Goal: Contribute content

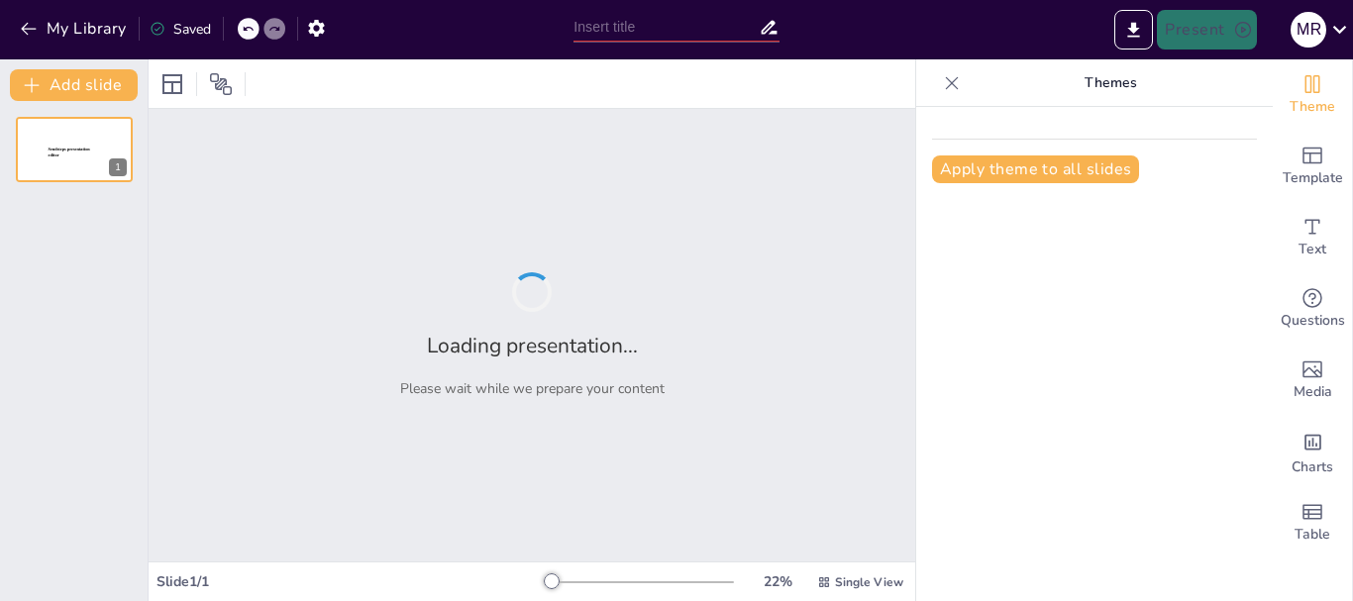
type input "Tácticas de Implementación en la Cadena de Suministro de Amazon"
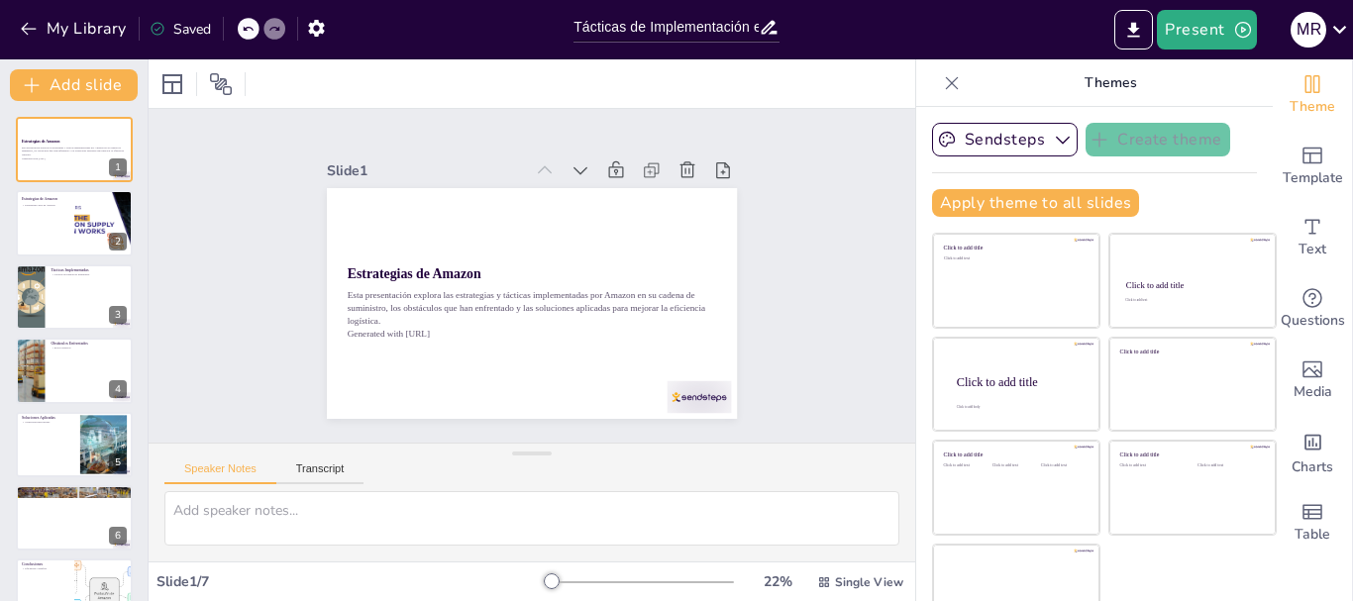
click at [942, 80] on icon at bounding box center [952, 83] width 20 height 20
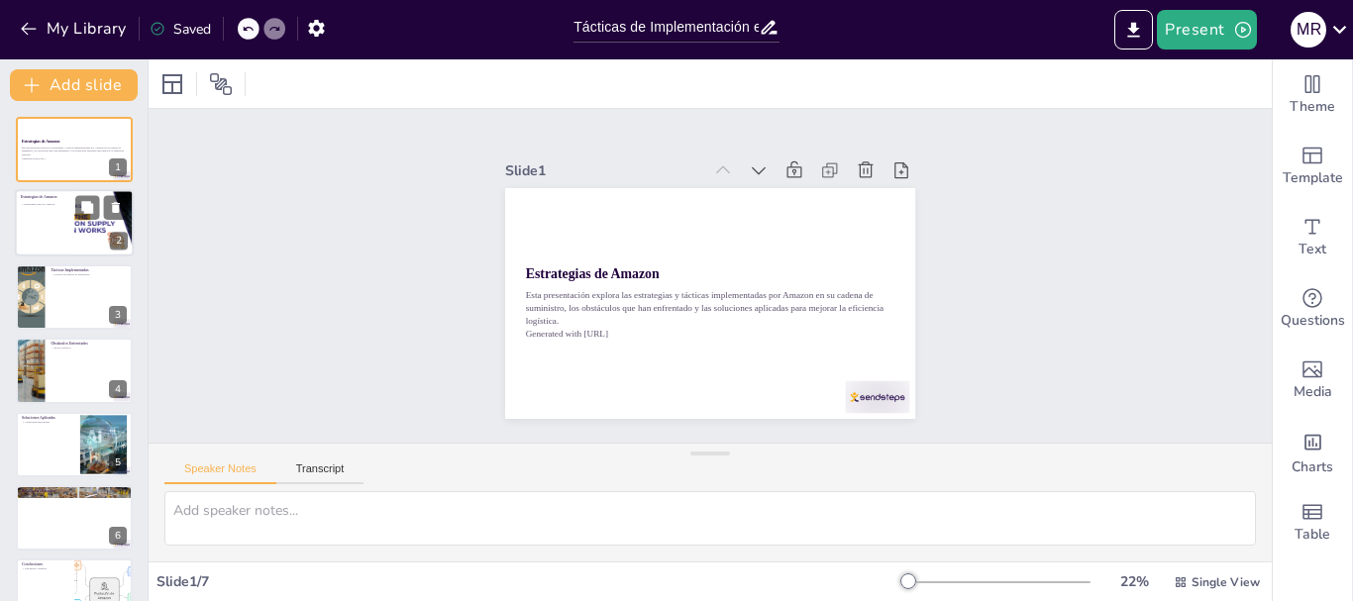
click at [85, 237] on div at bounding box center [104, 223] width 119 height 67
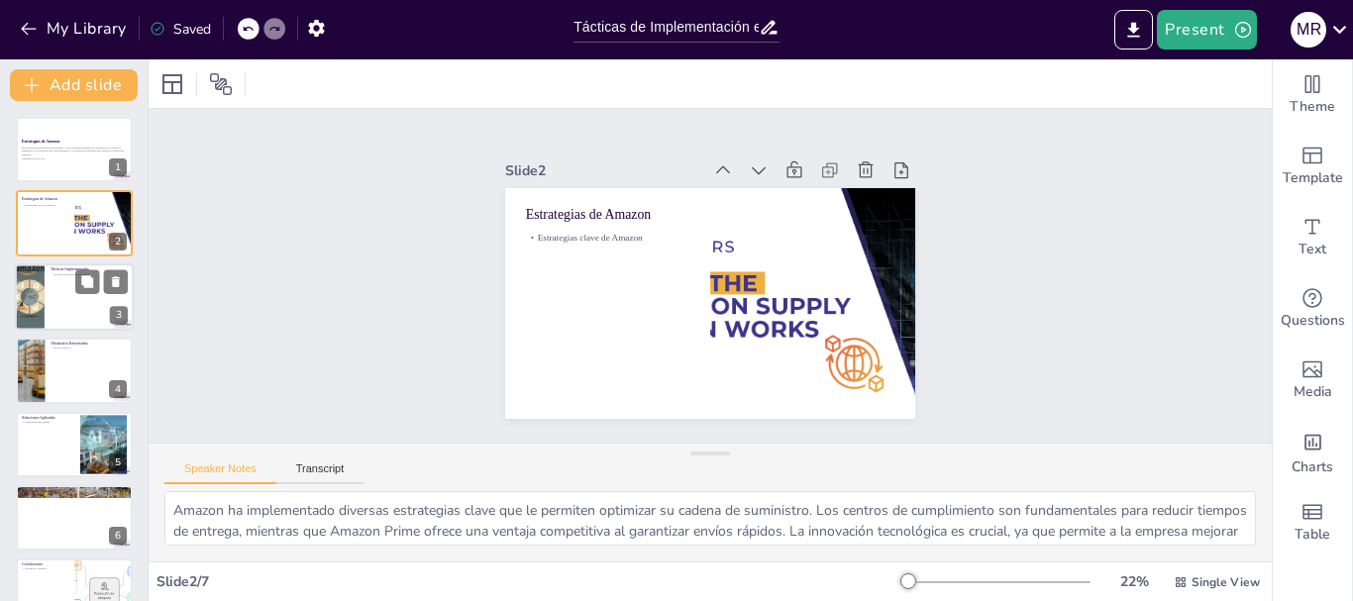
click at [52, 299] on div at bounding box center [74, 296] width 119 height 67
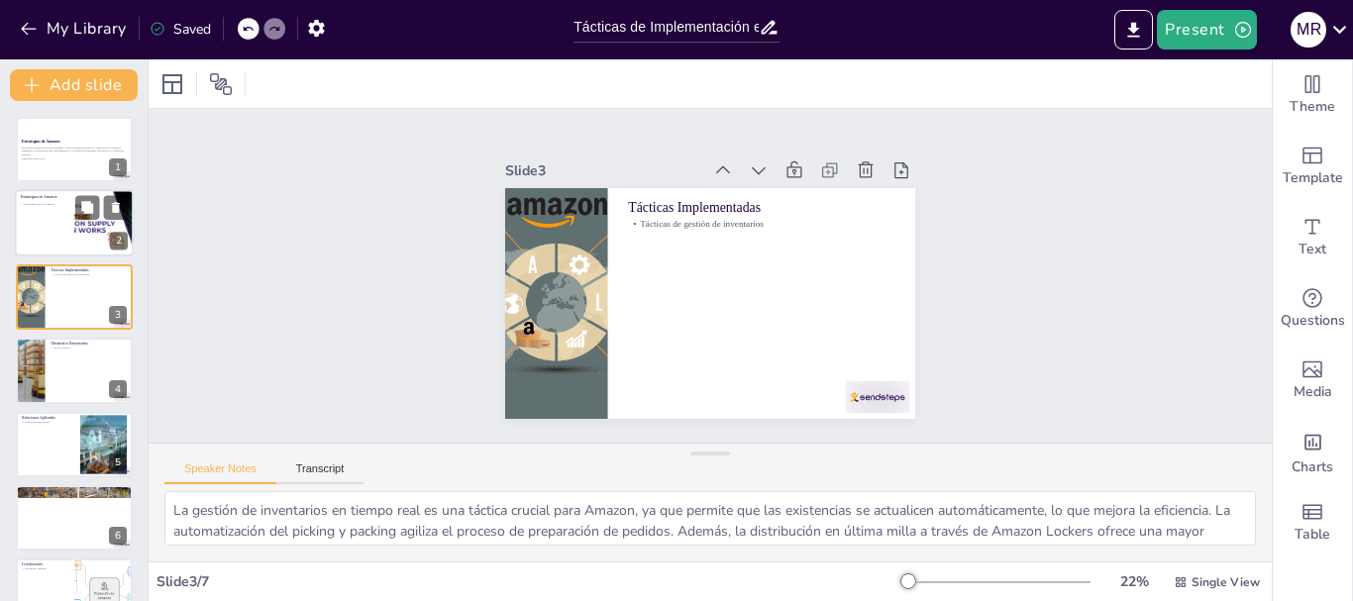
click at [55, 249] on div at bounding box center [74, 223] width 119 height 67
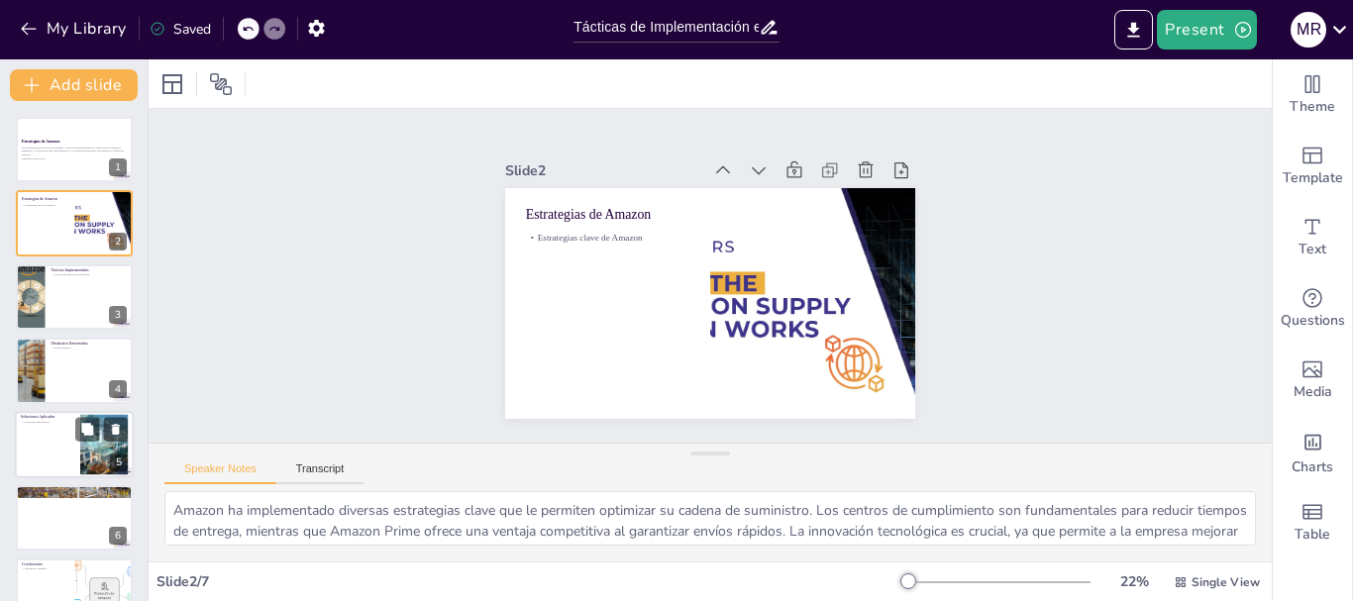
click at [54, 445] on div at bounding box center [74, 444] width 119 height 67
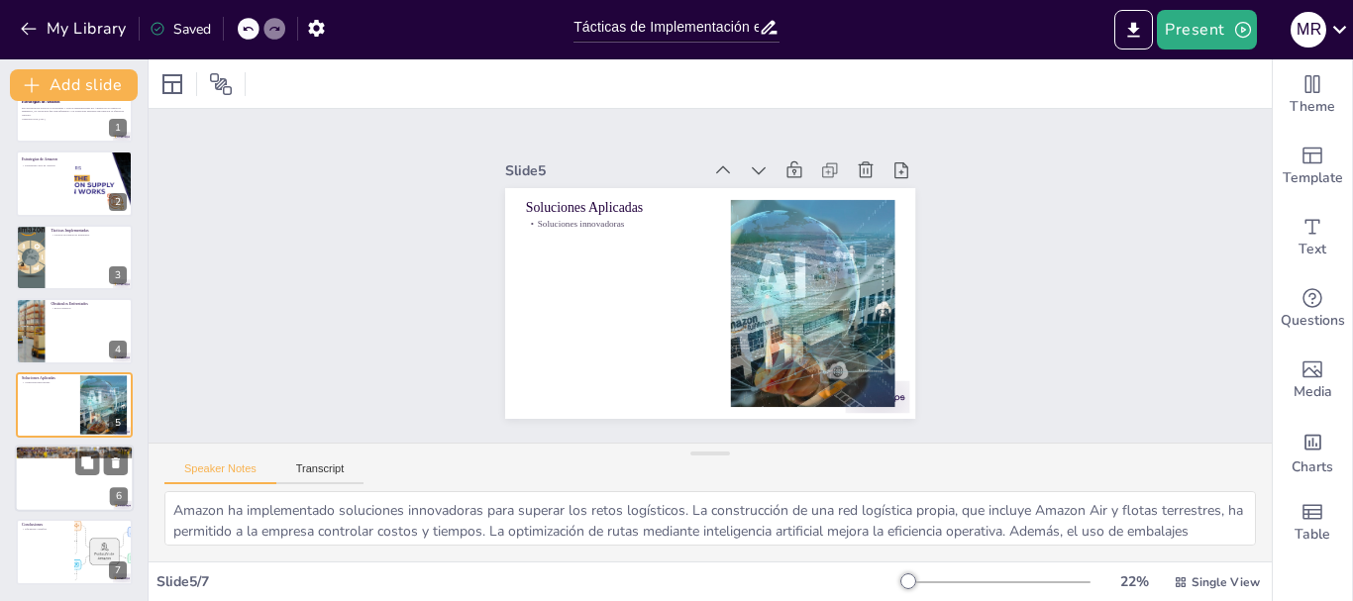
click at [35, 489] on div at bounding box center [74, 478] width 119 height 67
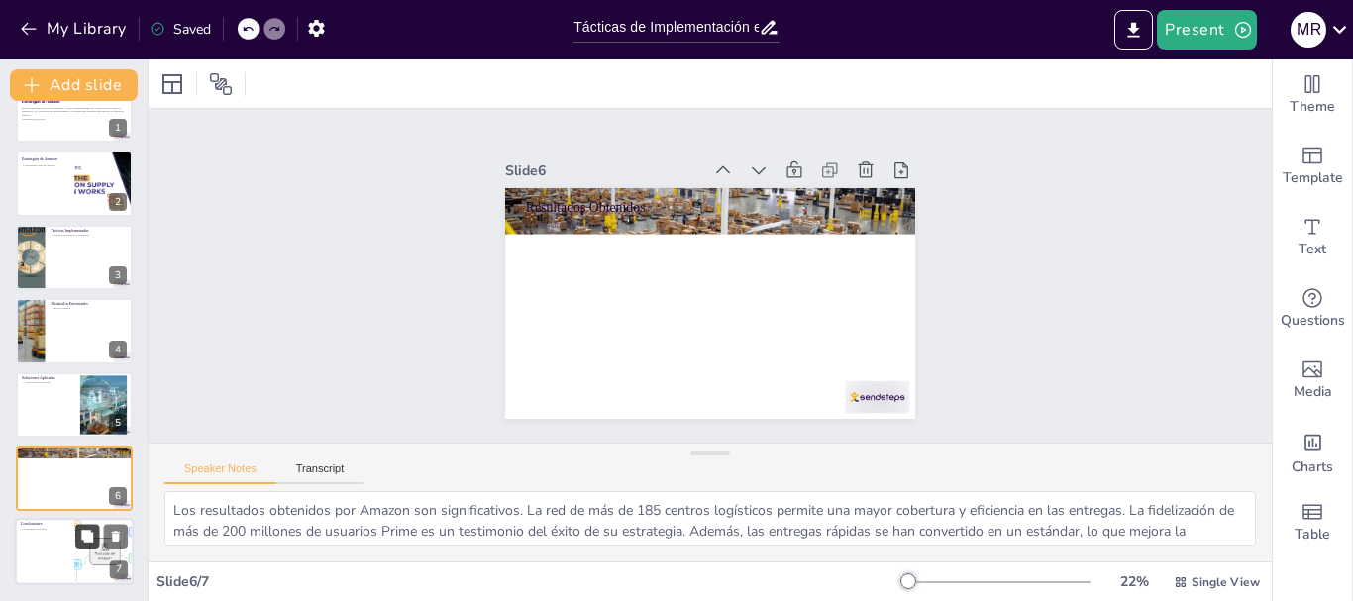
click at [78, 543] on button at bounding box center [87, 537] width 24 height 24
type textarea "En conclusión, las tácticas implementadas por Amazon han llevado a una eficienc…"
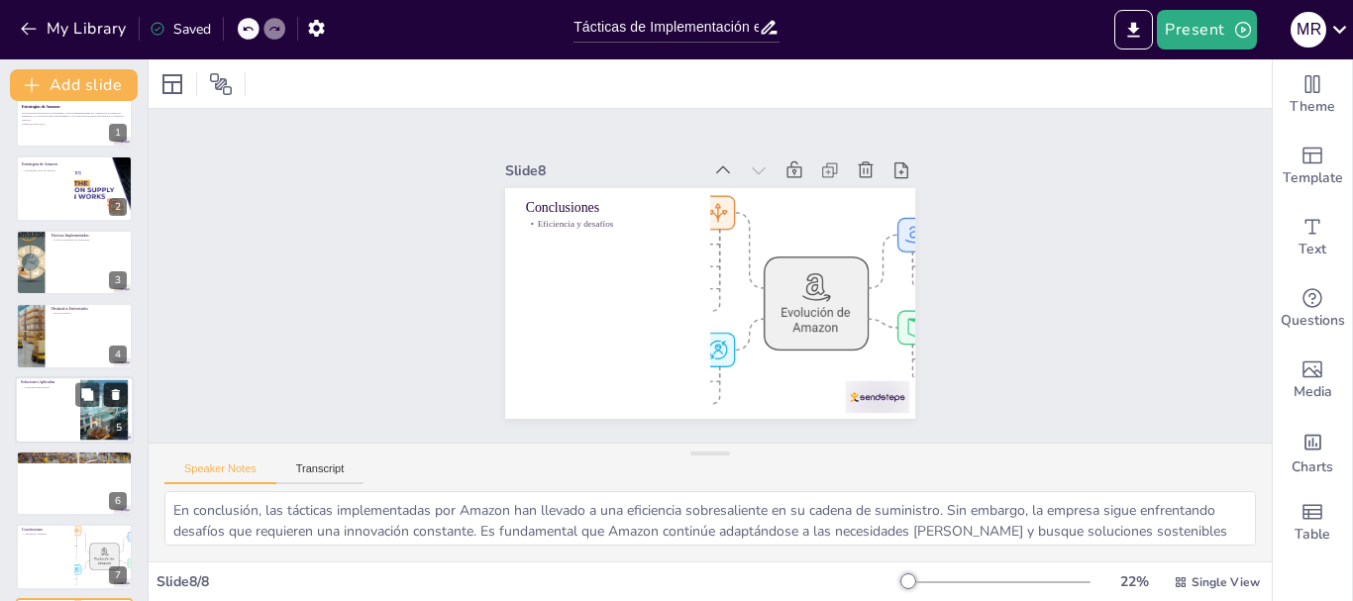
scroll to position [0, 0]
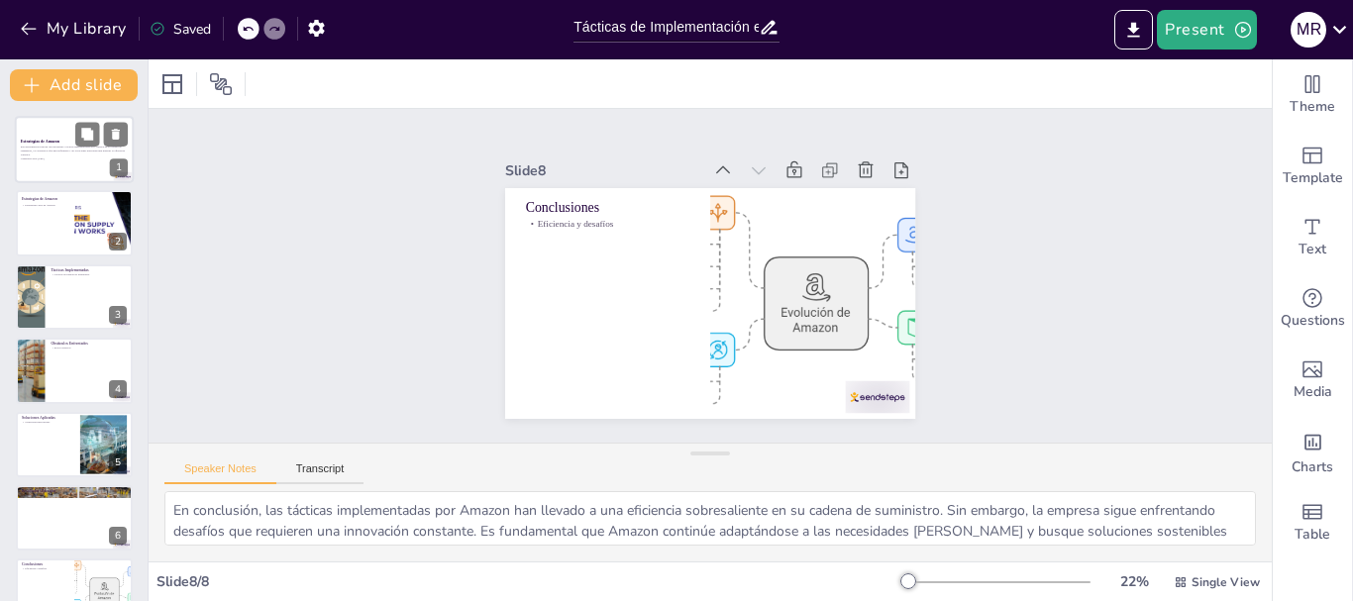
click at [61, 139] on p "Estrategias de Amazon" at bounding box center [74, 142] width 107 height 6
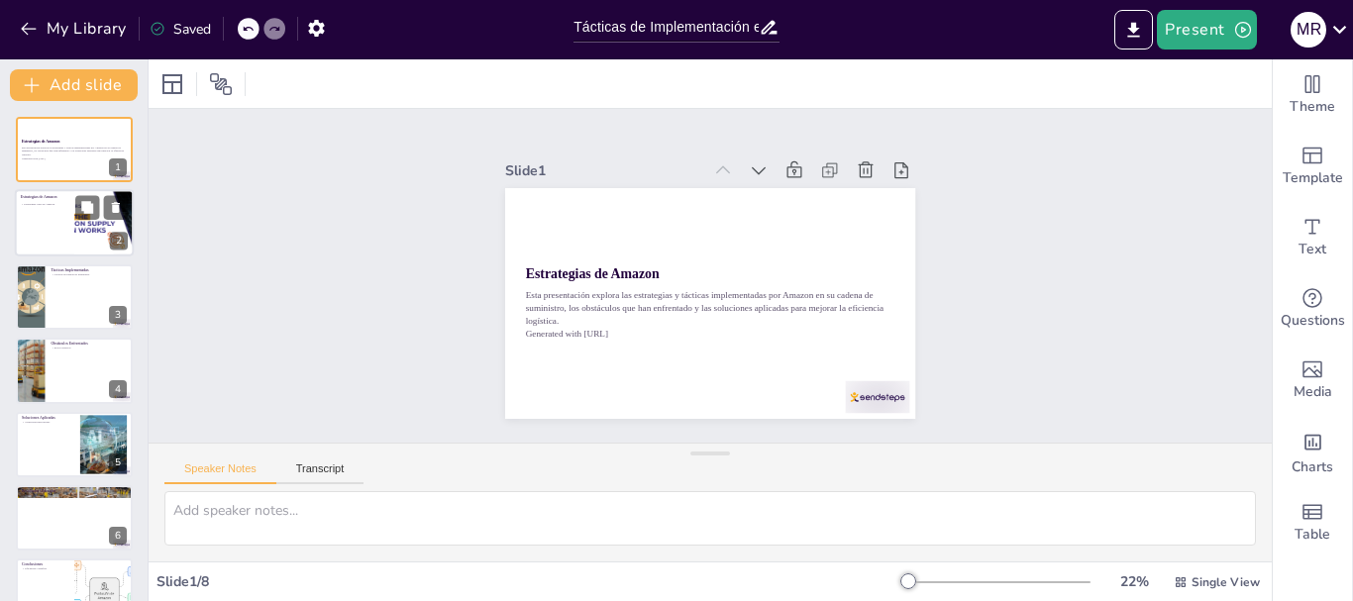
click at [29, 219] on div at bounding box center [74, 223] width 119 height 67
type textarea "Amazon ha implementado diversas estrategias clave que le permiten optimizar su …"
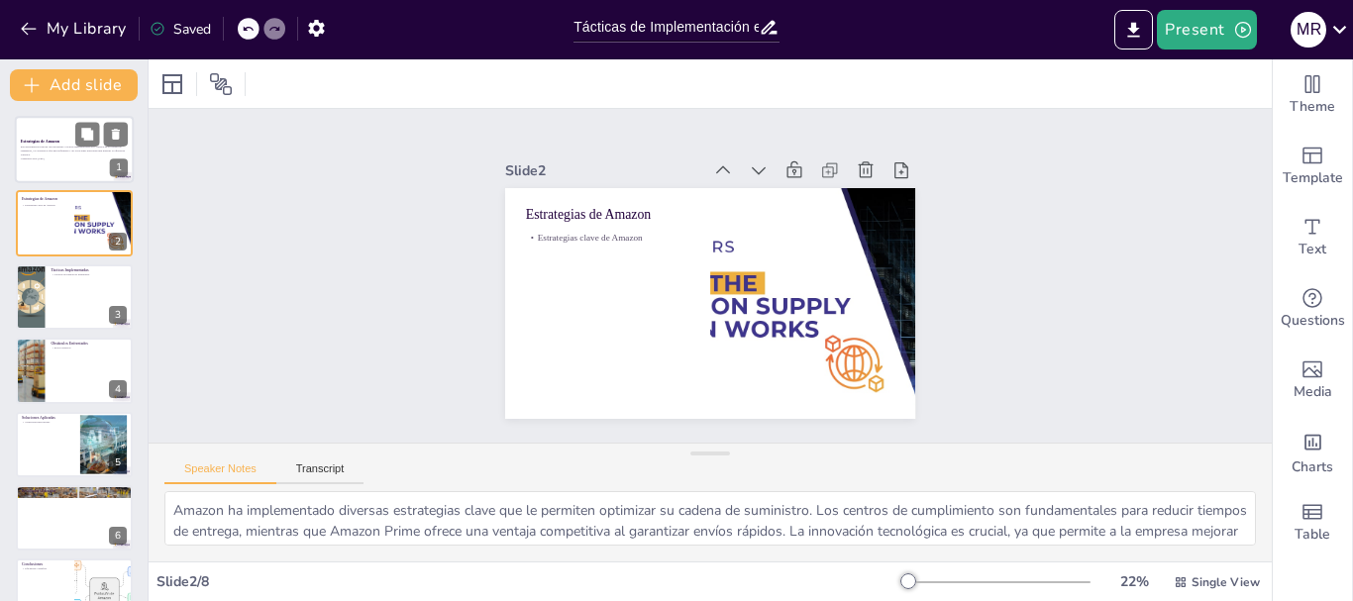
click at [58, 152] on p "Esta presentación explora las estrategias y tácticas implementadas por Amazon e…" at bounding box center [74, 151] width 107 height 11
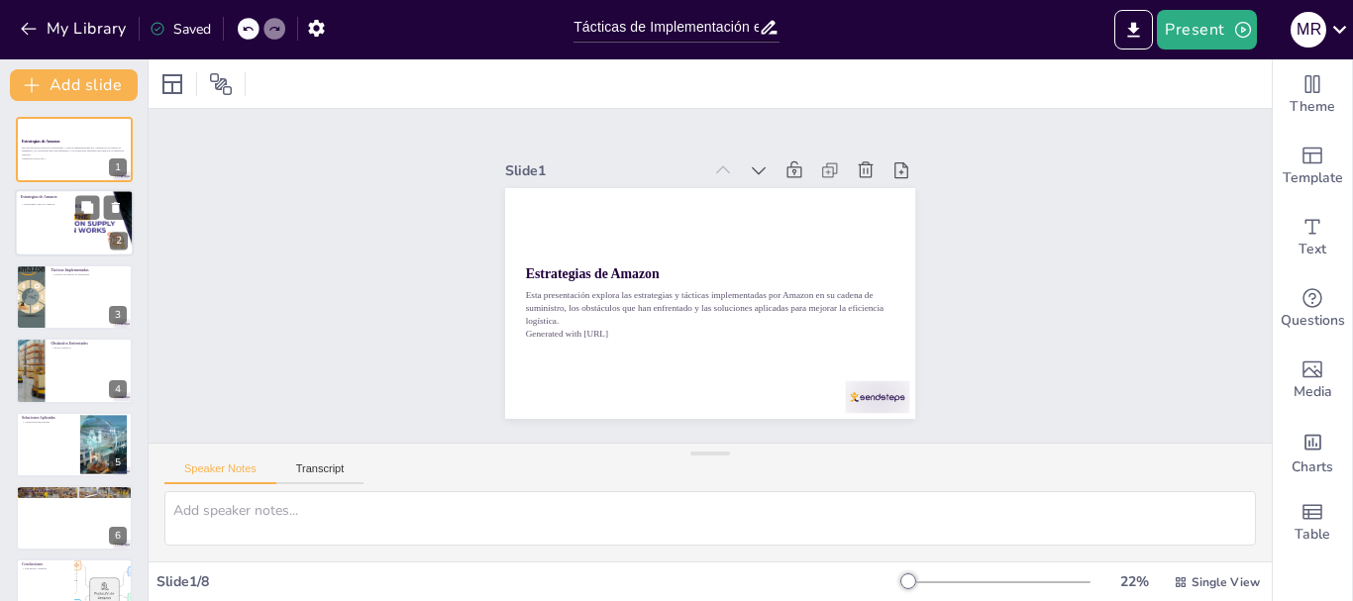
click at [56, 191] on div at bounding box center [74, 223] width 119 height 67
type textarea "Amazon ha implementado diversas estrategias clave que le permiten optimizar su …"
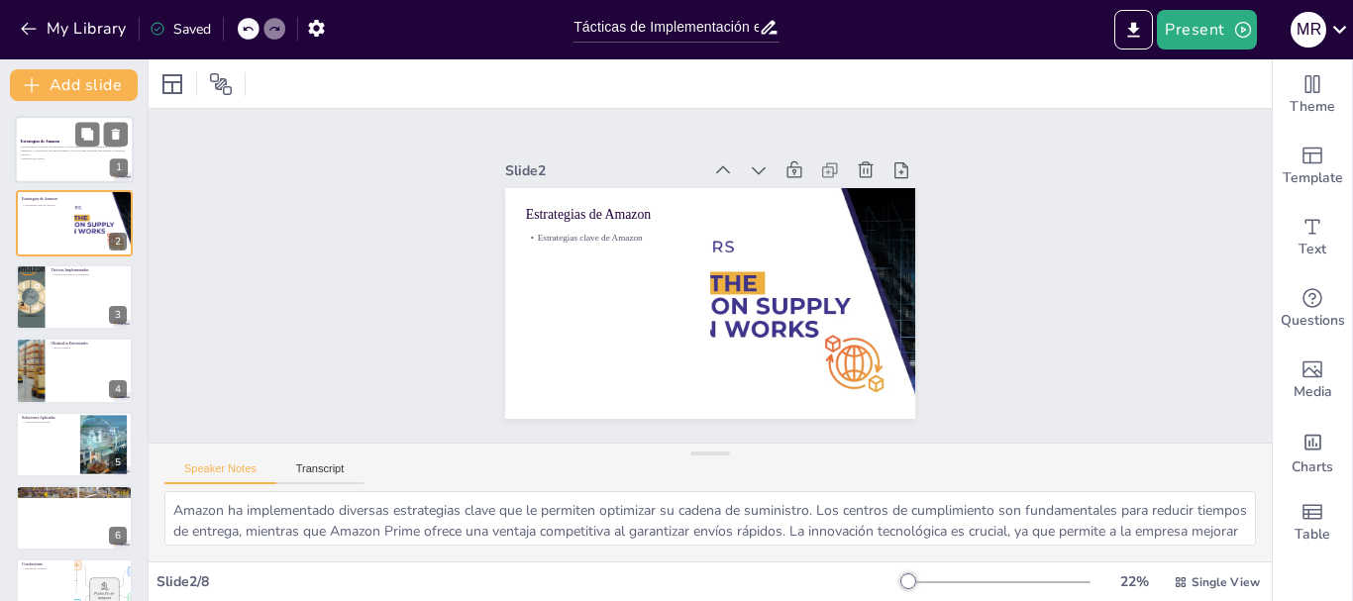
click at [43, 136] on div at bounding box center [74, 149] width 119 height 67
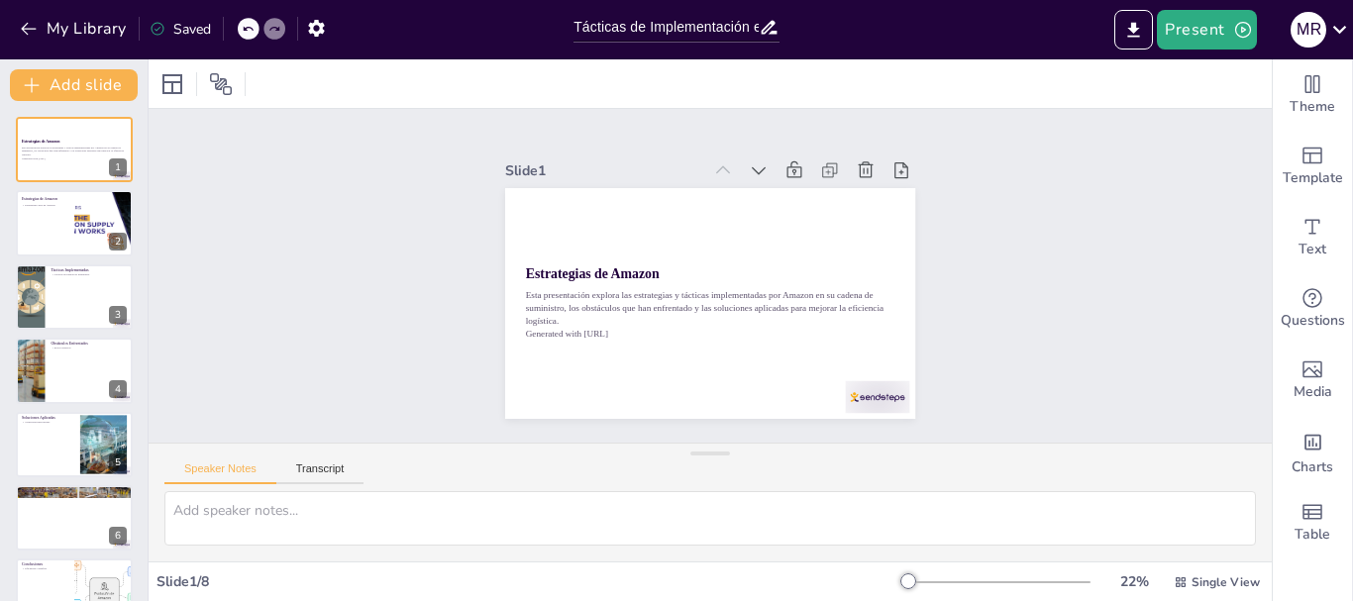
click at [46, 258] on div "Estrategias de Amazon Esta presentación explora las estrategias y tácticas impl…" at bounding box center [74, 407] width 148 height 581
click at [50, 252] on div at bounding box center [74, 223] width 119 height 67
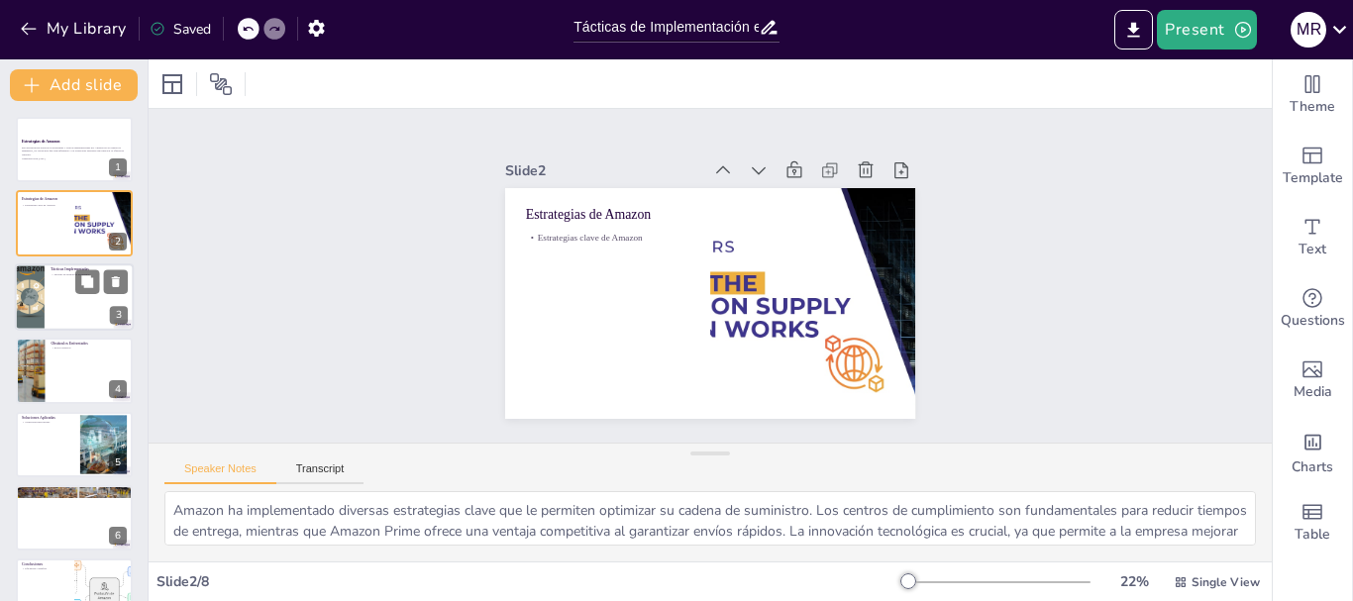
click at [72, 321] on div at bounding box center [74, 296] width 119 height 67
type textarea "La gestión de inventarios en tiempo real es una táctica crucial para Amazon, ya…"
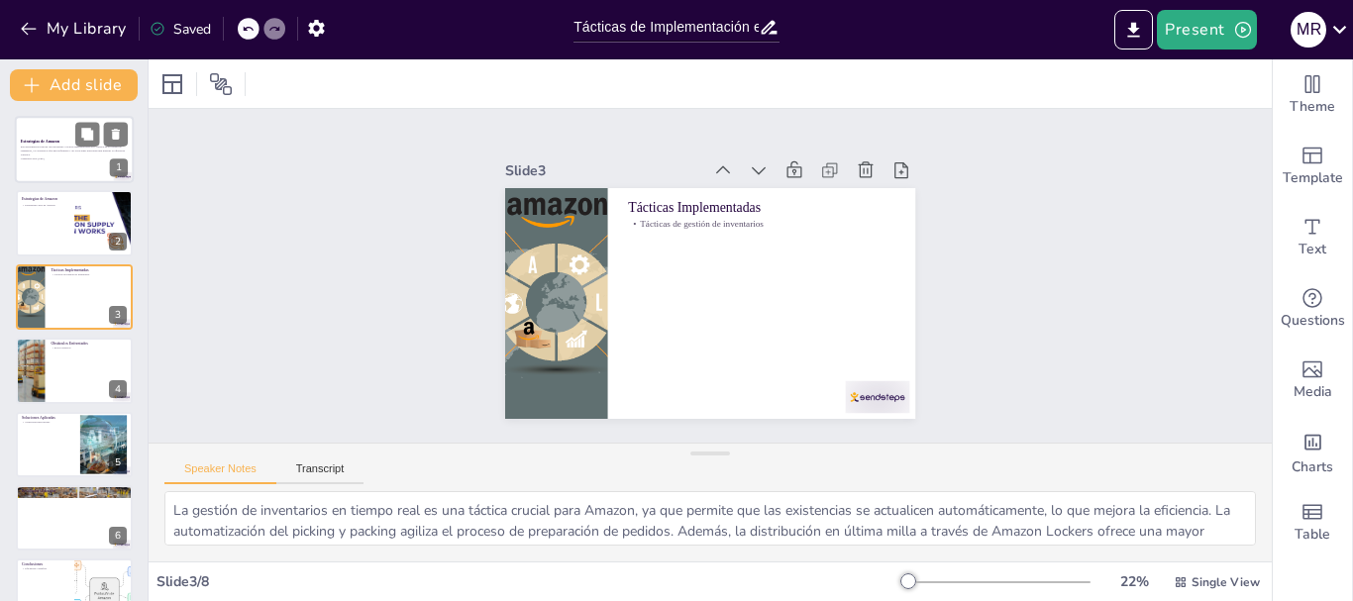
click at [28, 143] on strong "Estrategias de Amazon" at bounding box center [40, 141] width 39 height 4
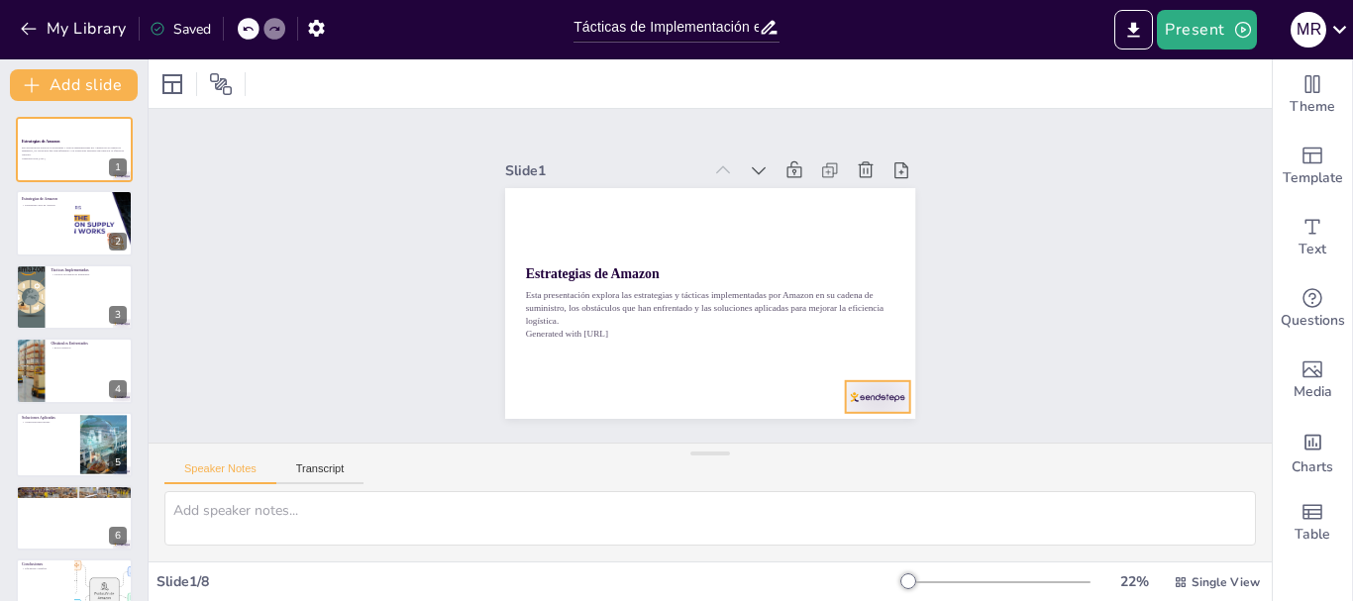
click at [852, 418] on div at bounding box center [831, 443] width 71 height 51
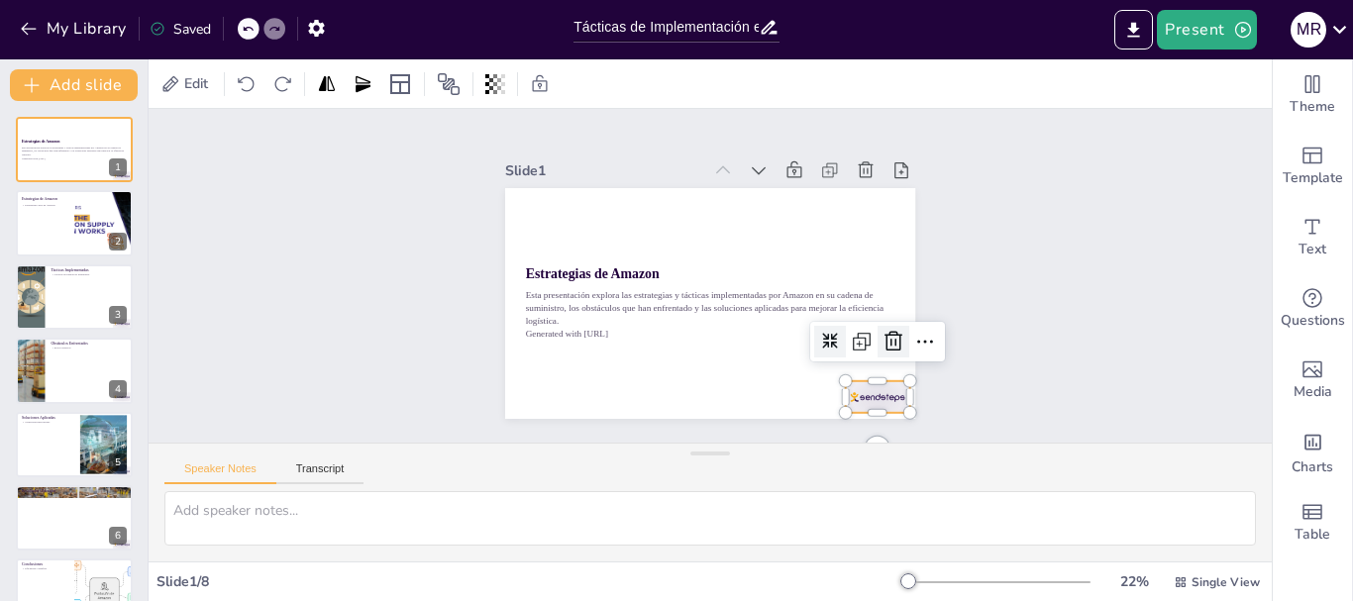
click at [870, 364] on icon at bounding box center [876, 378] width 28 height 28
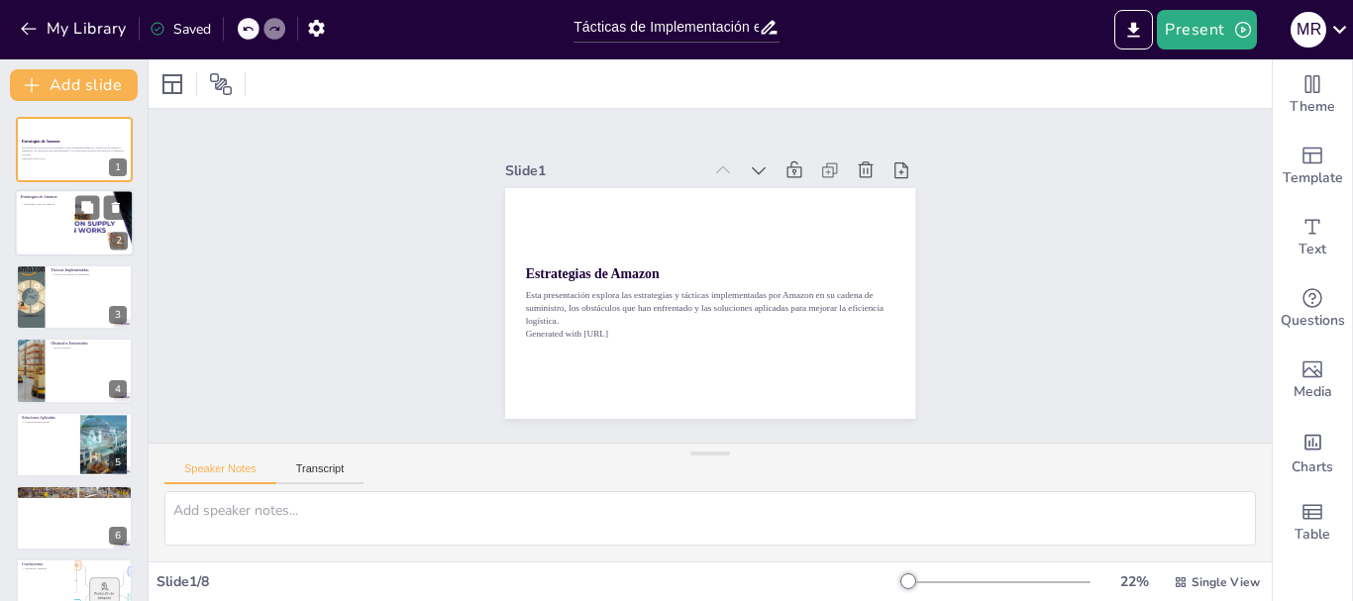
click at [55, 219] on div at bounding box center [74, 223] width 119 height 67
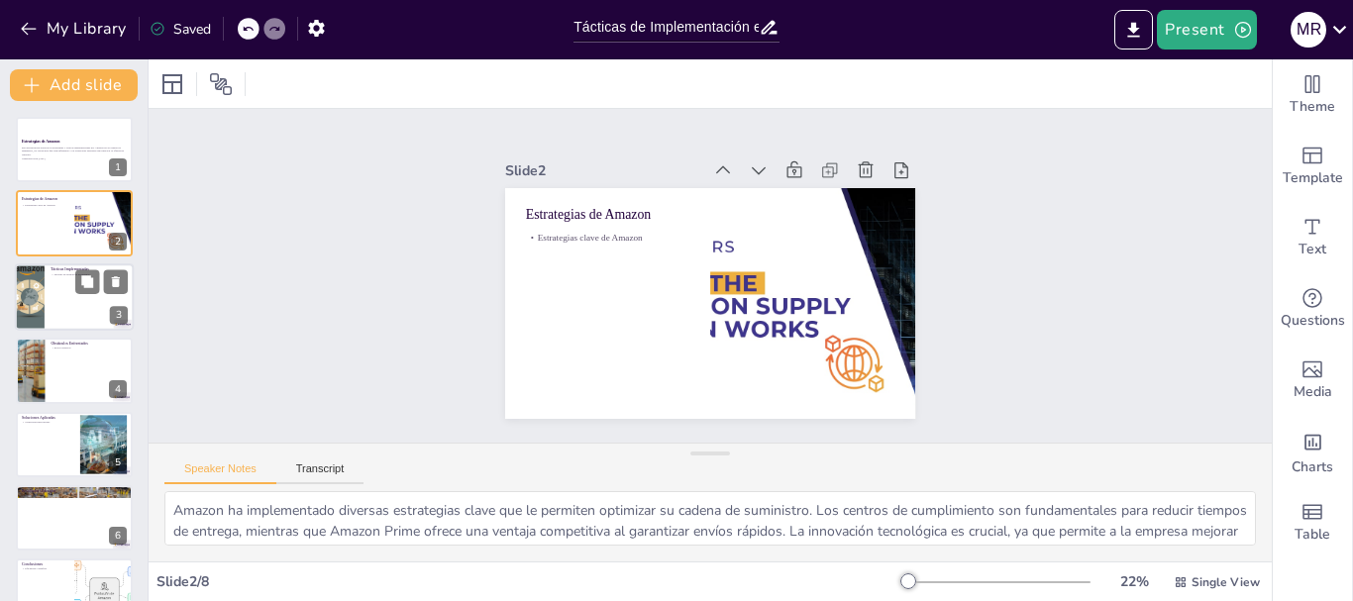
click at [76, 301] on div at bounding box center [74, 296] width 119 height 67
type textarea "La gestión de inventarios en tiempo real es una táctica crucial para Amazon, ya…"
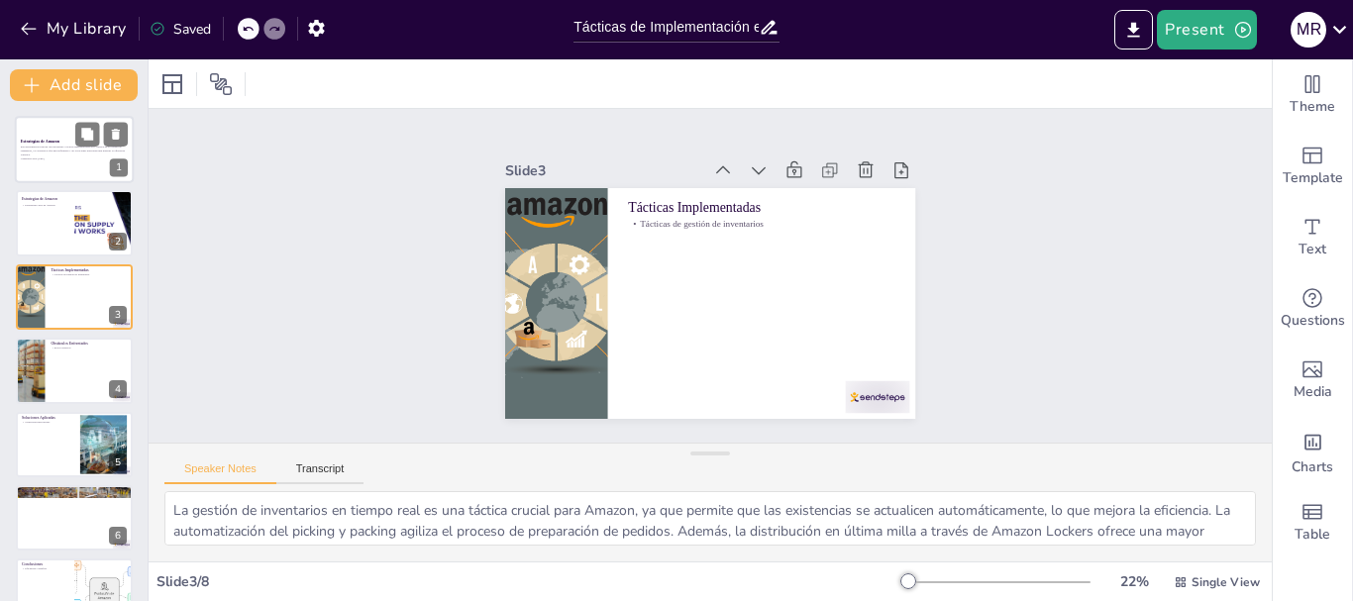
click at [39, 143] on strong "Estrategias de Amazon" at bounding box center [40, 141] width 39 height 4
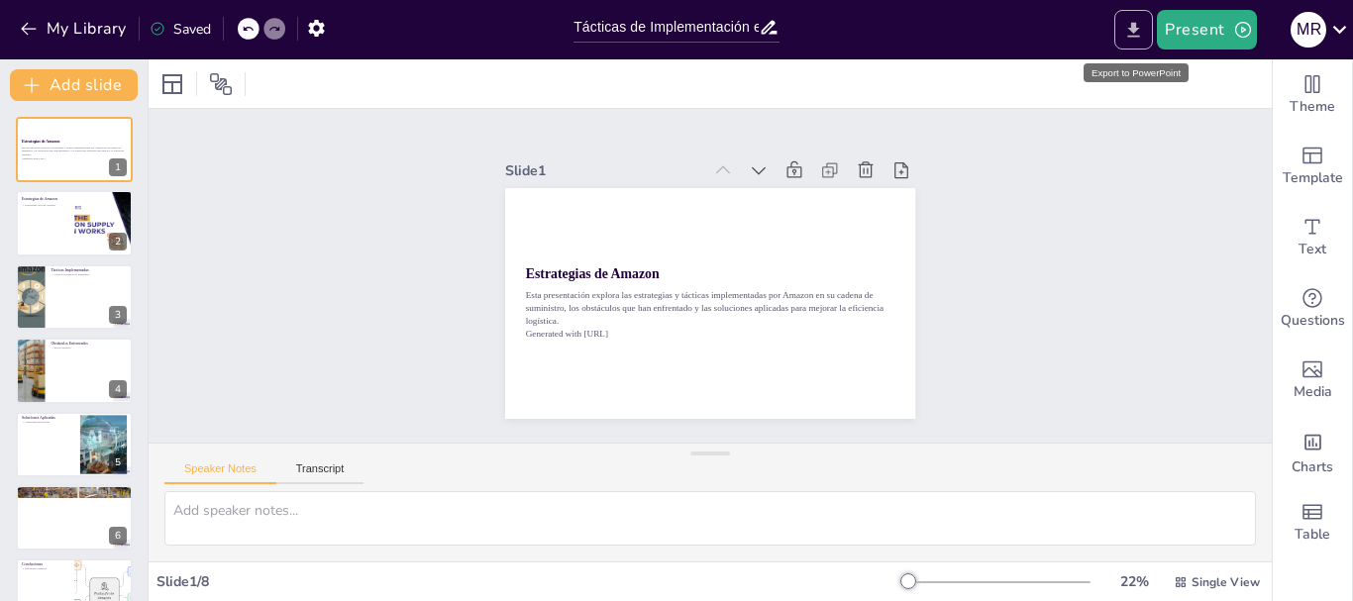
click at [1141, 38] on icon "Export to PowerPoint" at bounding box center [1133, 30] width 21 height 21
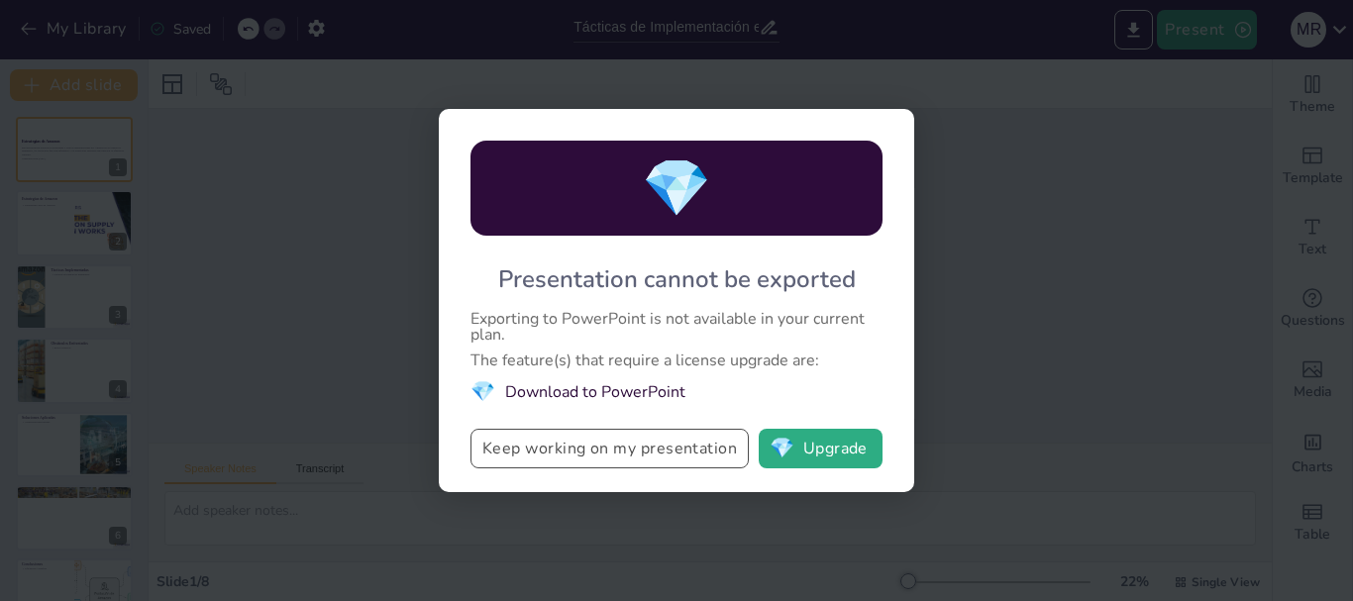
click at [693, 453] on button "Keep working on my presentation" at bounding box center [609, 449] width 278 height 40
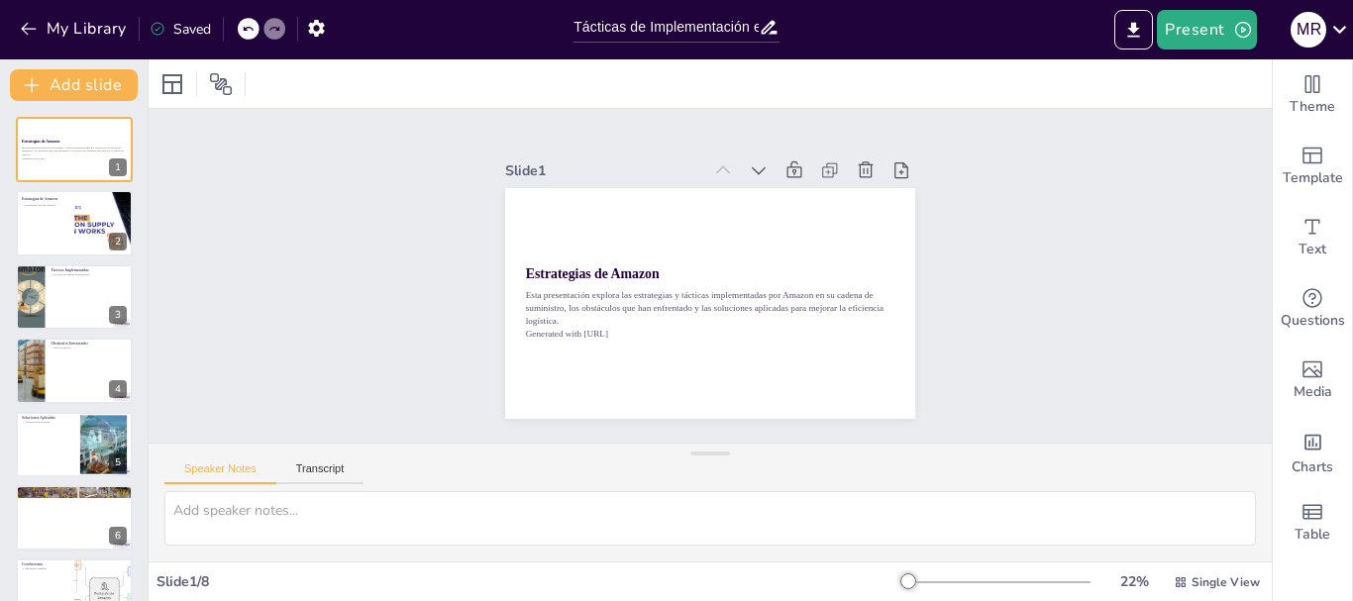
click at [158, 16] on div "Saved" at bounding box center [175, 28] width 71 height 36
click at [162, 41] on div "Saved" at bounding box center [175, 28] width 71 height 36
click at [166, 31] on div "Saved" at bounding box center [180, 29] width 61 height 19
click at [160, 29] on icon at bounding box center [158, 29] width 16 height 16
click at [322, 30] on icon "button" at bounding box center [316, 28] width 16 height 17
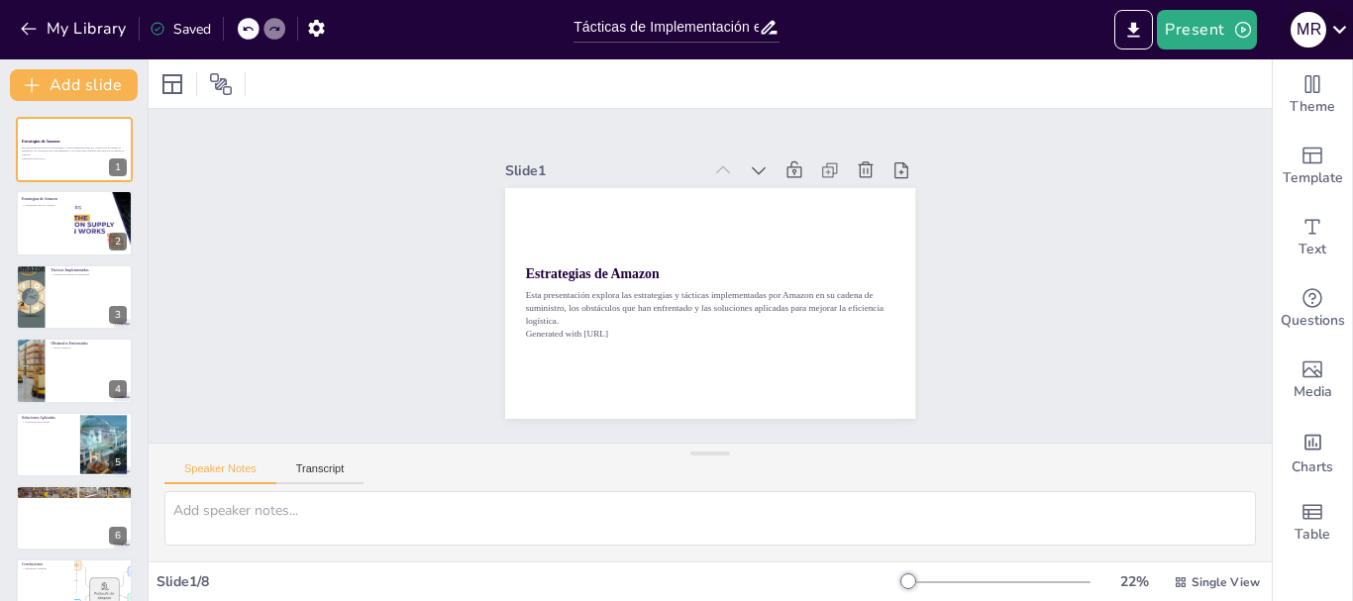
click at [1329, 33] on icon at bounding box center [1339, 29] width 27 height 27
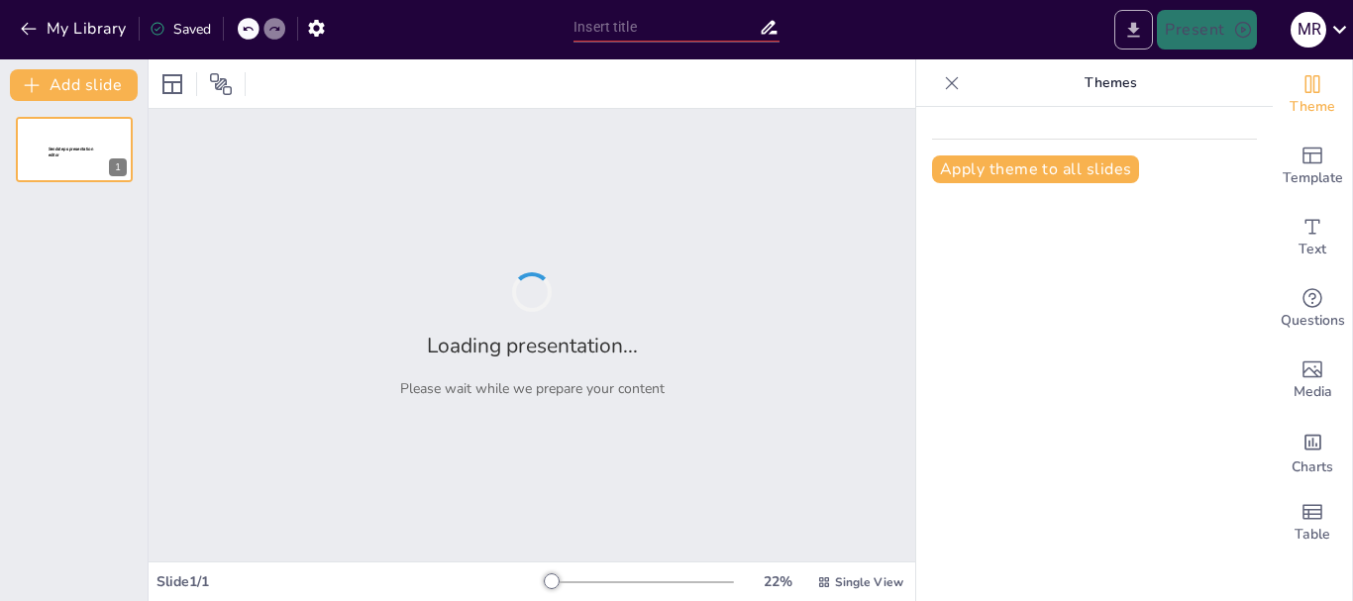
type input "Tácticas de Implementación en la Cadena de Suministro de Amazon"
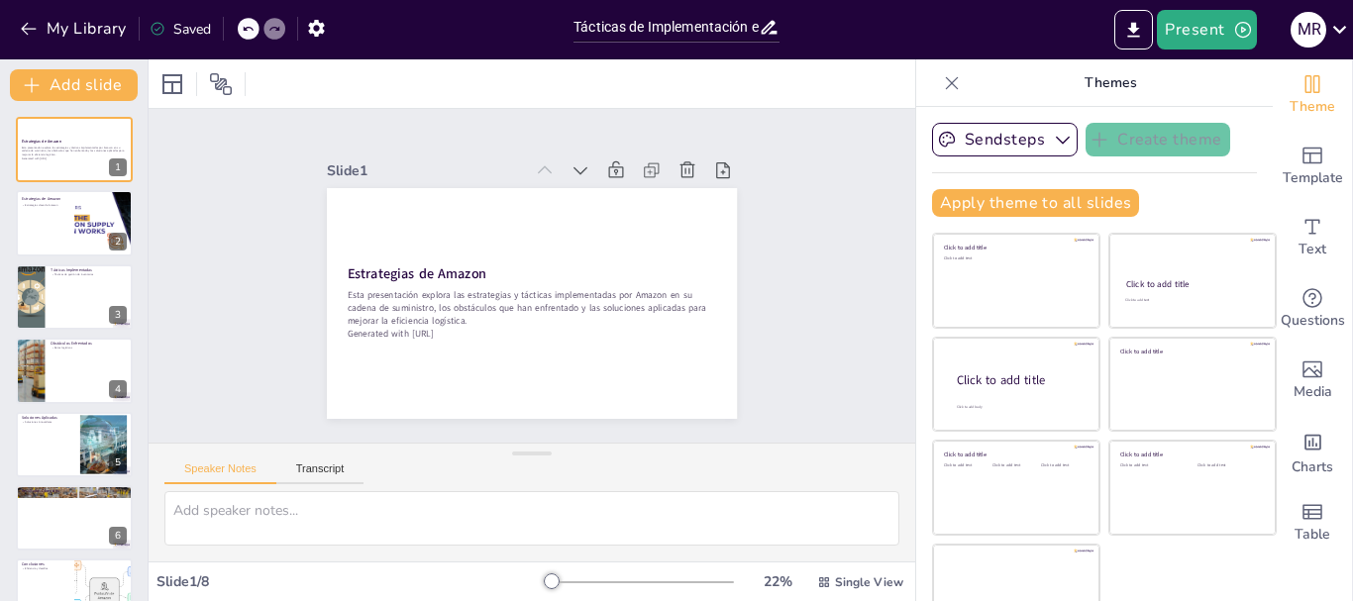
click at [189, 29] on div "Saved" at bounding box center [180, 29] width 61 height 19
click at [155, 28] on icon at bounding box center [158, 29] width 16 height 16
click at [1134, 25] on icon "Export to PowerPoint" at bounding box center [1134, 29] width 12 height 15
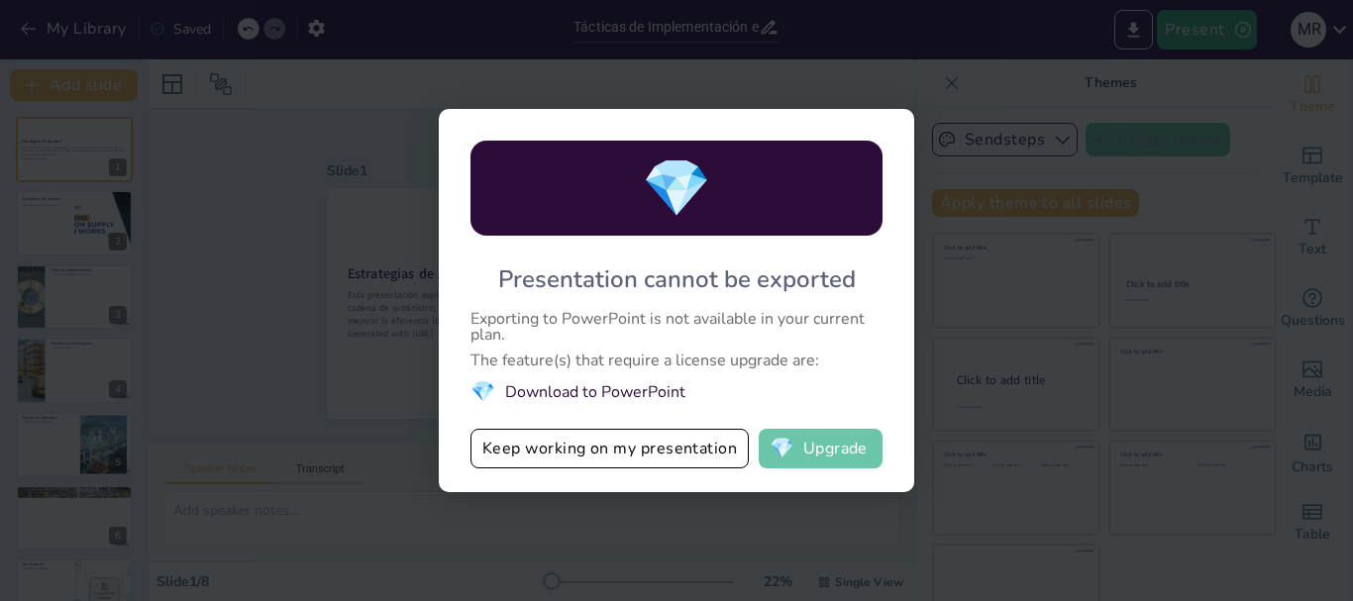
click at [816, 454] on button "💎 Upgrade" at bounding box center [821, 449] width 124 height 40
